Goal: Book appointment/travel/reservation

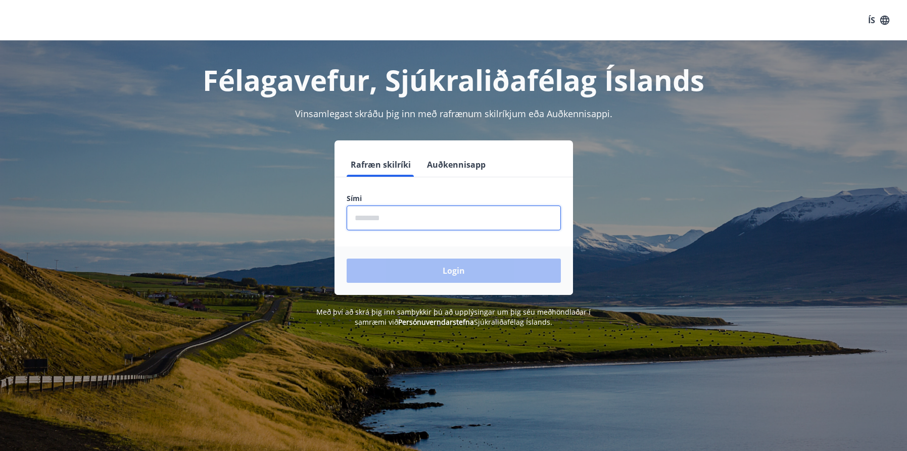
click at [394, 213] on input "phone" at bounding box center [454, 218] width 214 height 25
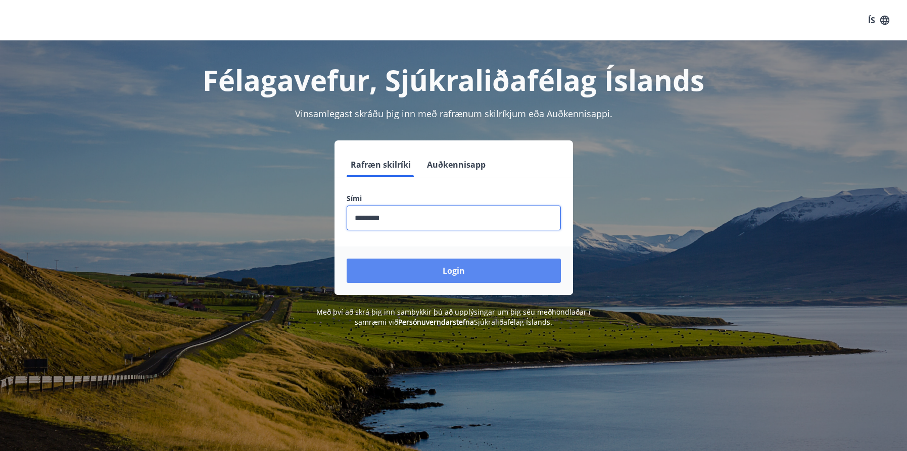
type input "********"
click at [464, 273] on button "Login" at bounding box center [454, 271] width 214 height 24
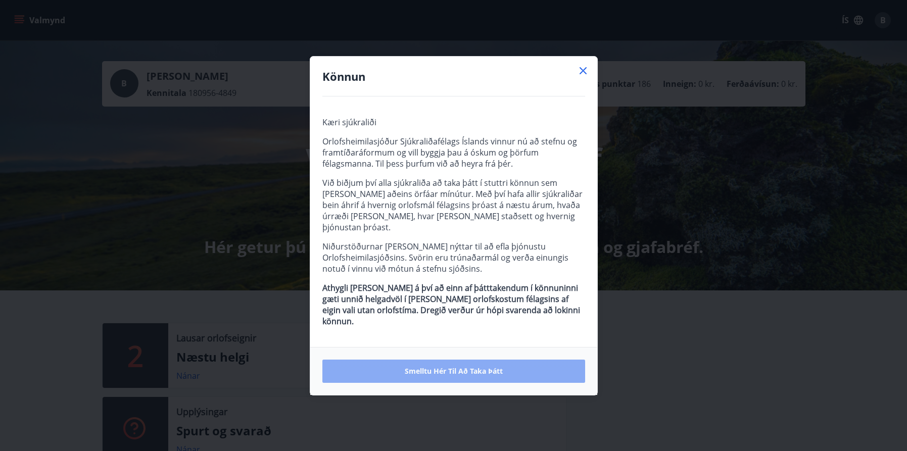
click at [494, 366] on span "Smelltu hér til að taka þátt" at bounding box center [454, 371] width 98 height 10
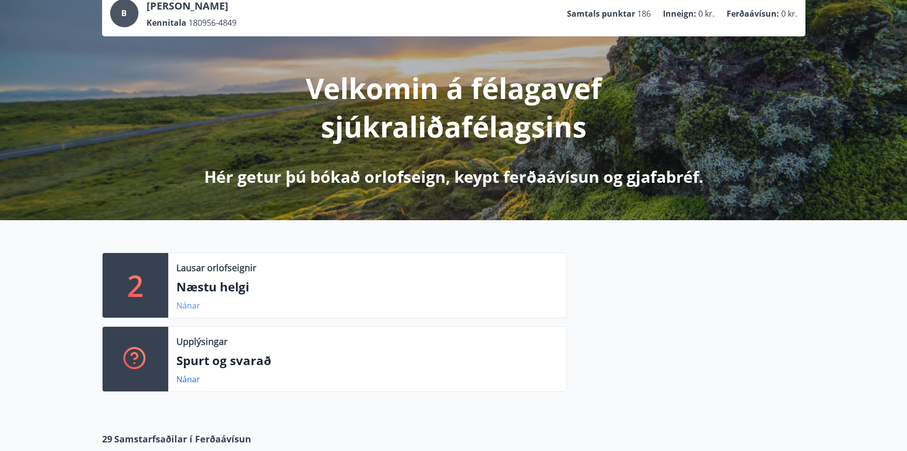
scroll to position [73, 0]
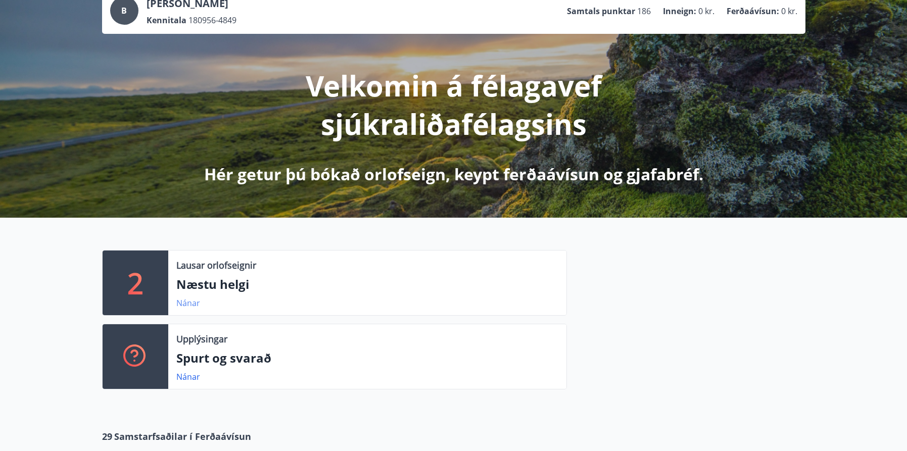
drag, startPoint x: 195, startPoint y: 307, endPoint x: 237, endPoint y: 298, distance: 43.9
drag, startPoint x: 237, startPoint y: 298, endPoint x: 225, endPoint y: 306, distance: 14.3
drag, startPoint x: 158, startPoint y: 280, endPoint x: 720, endPoint y: 444, distance: 585.5
click at [119, 275] on div "2" at bounding box center [136, 283] width 66 height 65
click at [139, 282] on p "2" at bounding box center [135, 283] width 16 height 38
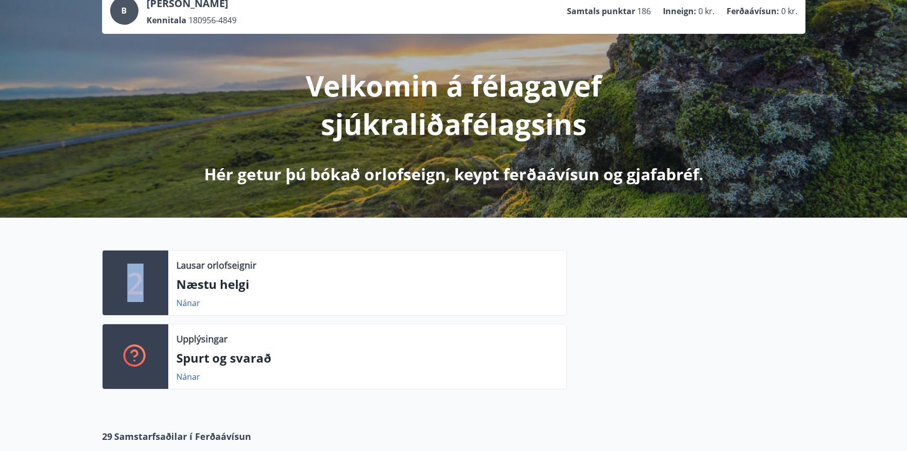
click at [139, 282] on p "2" at bounding box center [135, 283] width 16 height 38
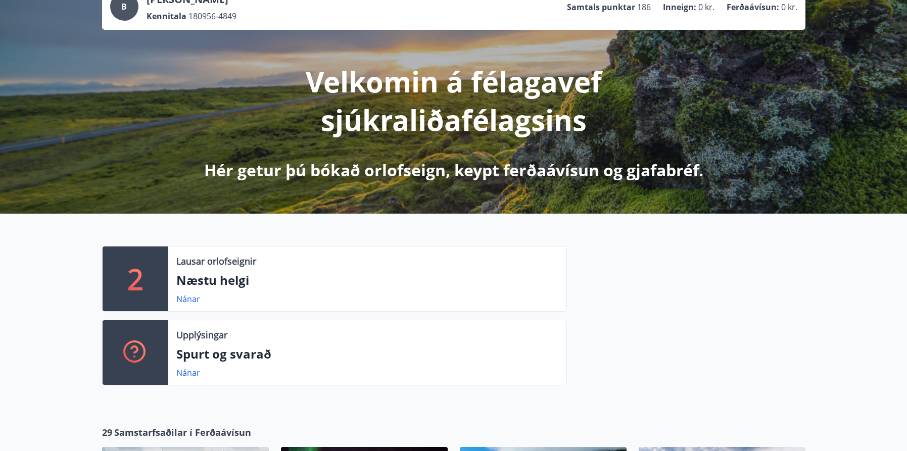
click at [139, 282] on p "2" at bounding box center [135, 279] width 16 height 38
drag, startPoint x: 216, startPoint y: 248, endPoint x: 215, endPoint y: 264, distance: 16.2
click at [216, 249] on div "Lausar orlofseignir Næstu helgi Nánar" at bounding box center [367, 279] width 398 height 65
click at [214, 267] on div "Lausar orlofseignir Næstu helgi Nánar" at bounding box center [367, 279] width 398 height 65
click at [192, 283] on p "Næstu helgi" at bounding box center [367, 280] width 382 height 17
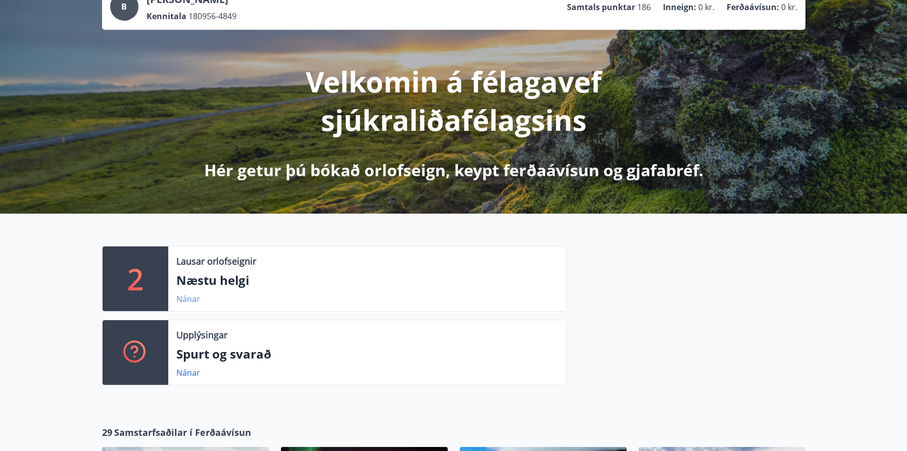
click at [185, 295] on link "Nánar" at bounding box center [188, 299] width 24 height 11
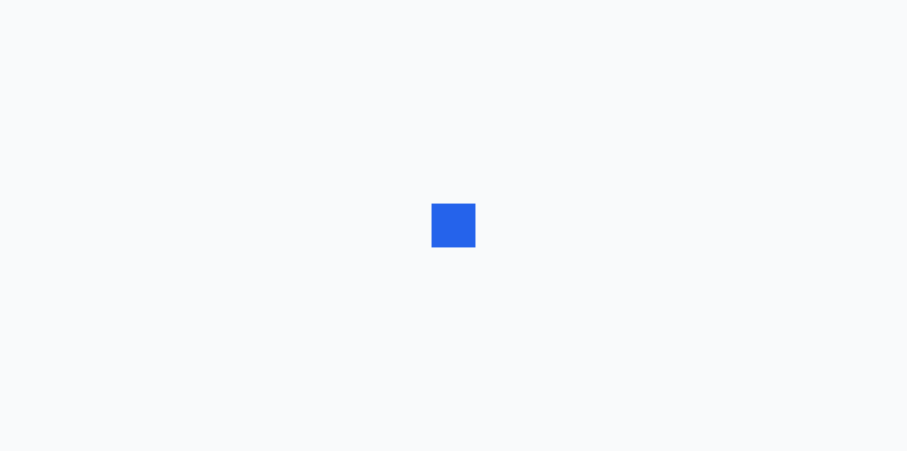
click at [190, 278] on div at bounding box center [453, 225] width 907 height 451
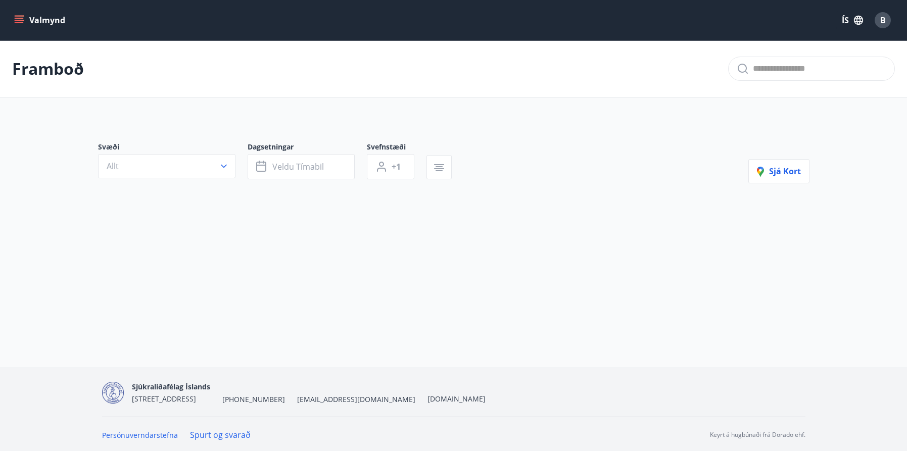
type input "*"
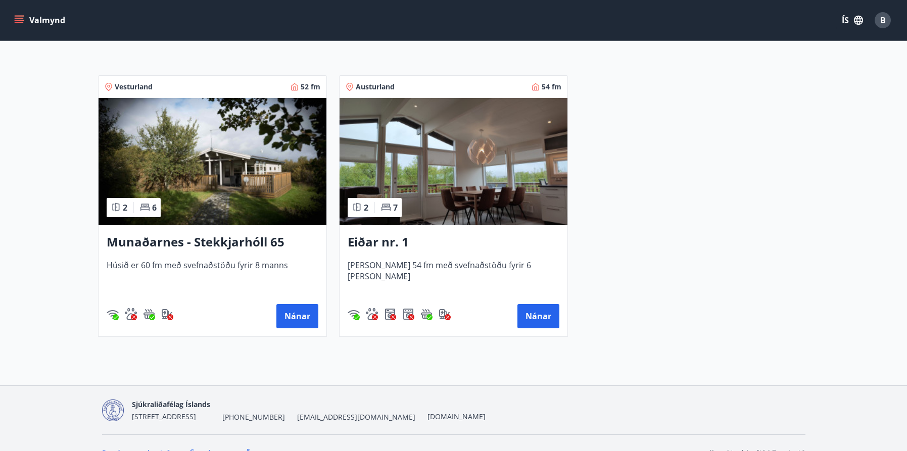
scroll to position [183, 0]
